Goal: Information Seeking & Learning: Find specific page/section

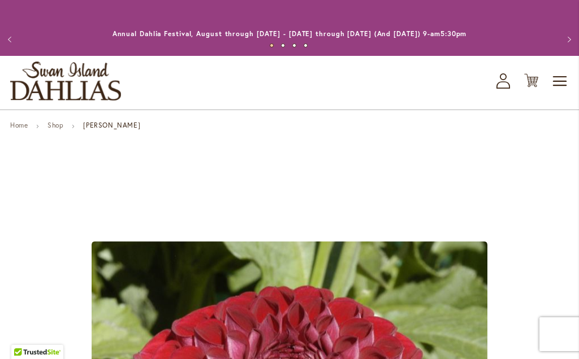
click at [30, 121] on li "Home" at bounding box center [28, 126] width 36 height 10
click at [27, 123] on link "Home" at bounding box center [19, 125] width 18 height 8
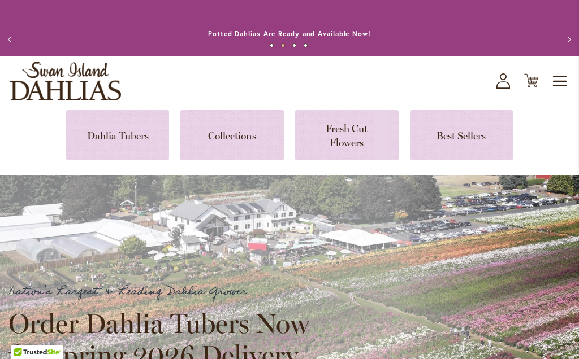
click at [562, 88] on span "Toggle Nav" at bounding box center [560, 81] width 17 height 23
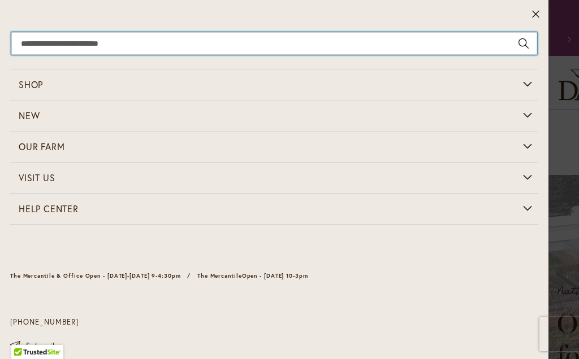
click at [270, 44] on input "Search" at bounding box center [274, 43] width 526 height 23
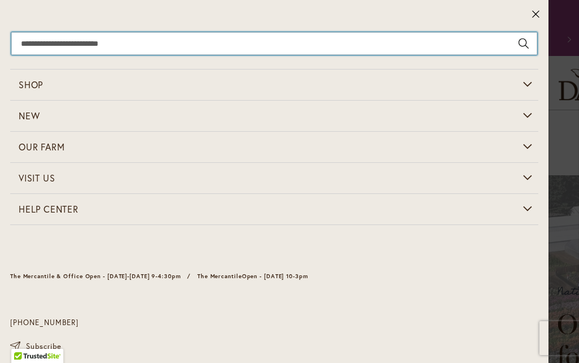
click at [266, 35] on input "Search" at bounding box center [274, 43] width 526 height 23
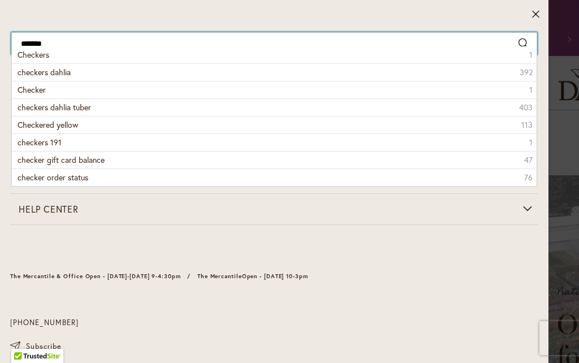
type input "********"
